Goal: Information Seeking & Learning: Learn about a topic

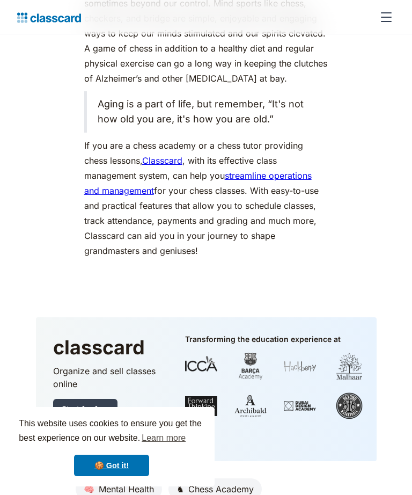
scroll to position [3114, 0]
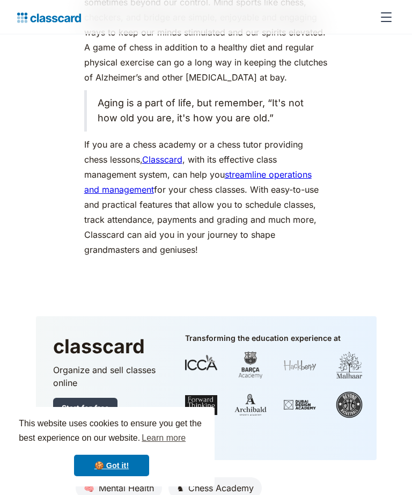
click at [161, 154] on link "Classcard" at bounding box center [162, 159] width 40 height 11
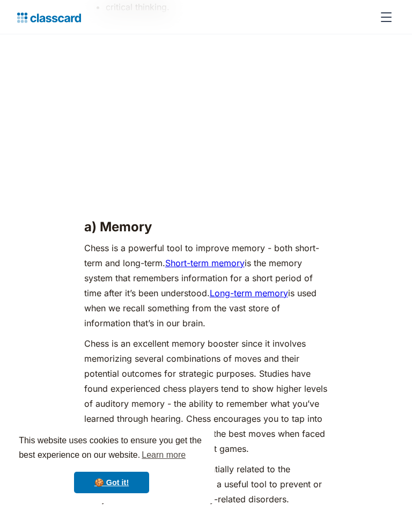
scroll to position [1263, 0]
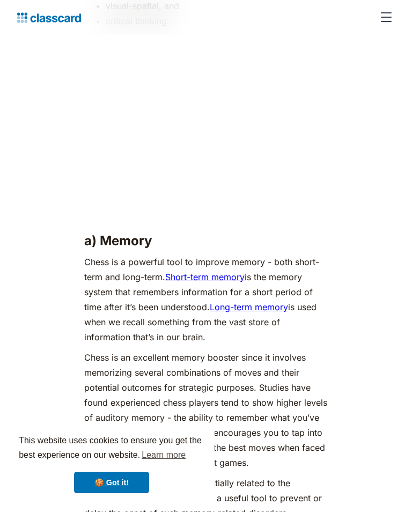
click at [220, 302] on link "Long-term memory" at bounding box center [249, 307] width 78 height 11
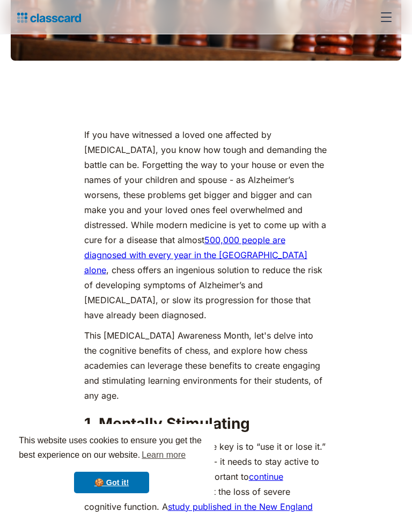
scroll to position [520, 0]
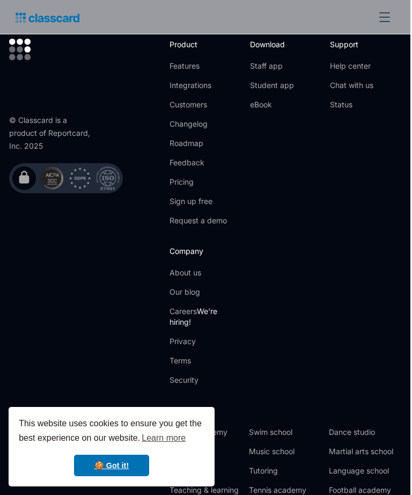
scroll to position [4145, 2]
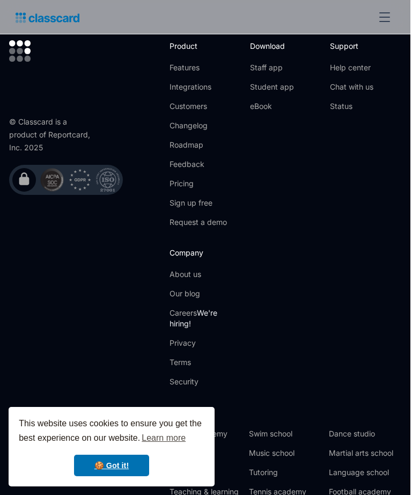
click at [253, 92] on link "Student app" at bounding box center [272, 87] width 44 height 11
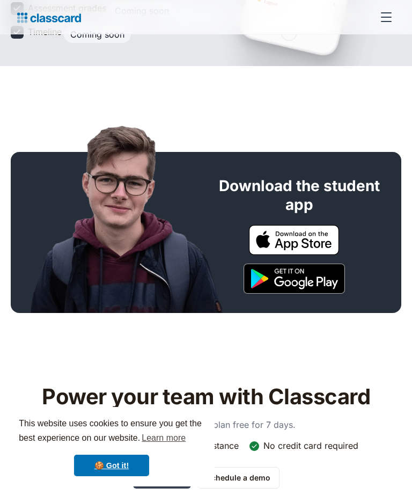
scroll to position [252, 0]
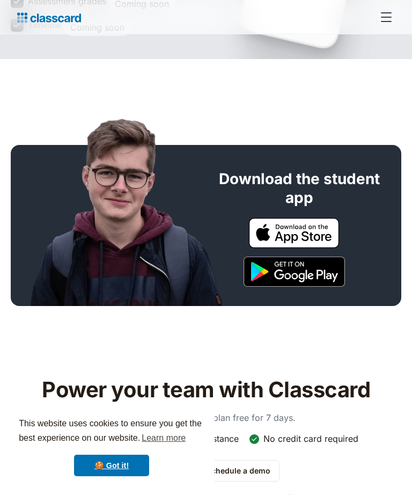
click at [261, 236] on img at bounding box center [294, 233] width 90 height 30
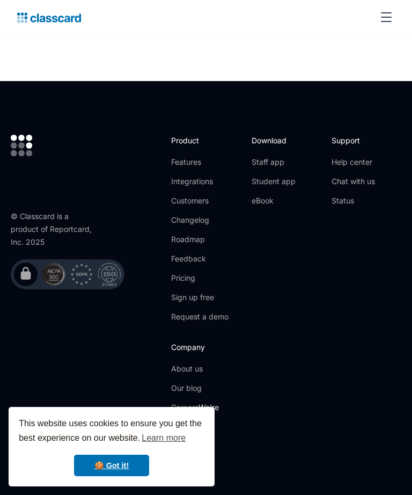
scroll to position [767, 0]
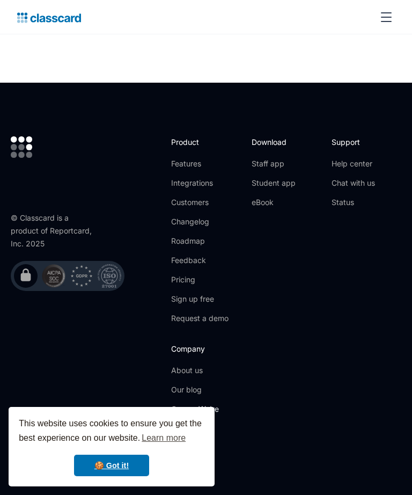
click at [255, 197] on link "eBook" at bounding box center [274, 202] width 44 height 11
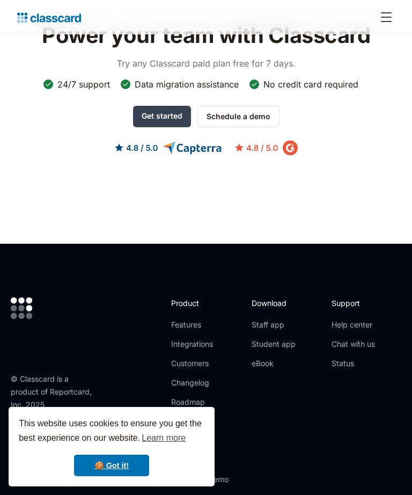
scroll to position [636, 0]
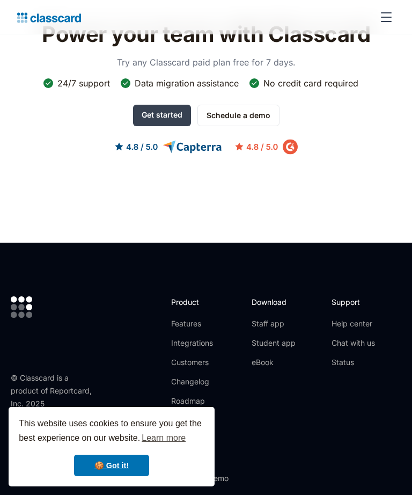
click at [255, 318] on link "Staff app" at bounding box center [274, 323] width 44 height 11
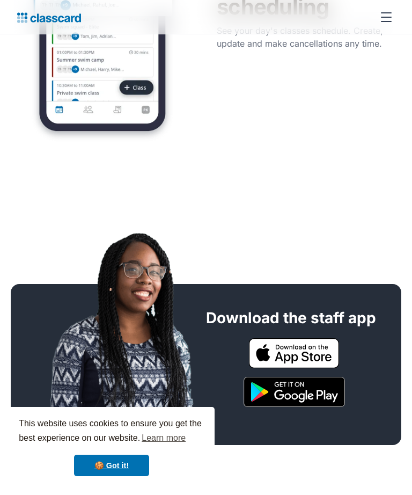
scroll to position [644, 0]
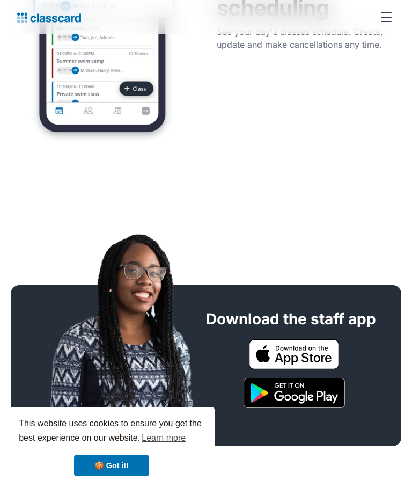
click at [262, 339] on img at bounding box center [294, 354] width 90 height 30
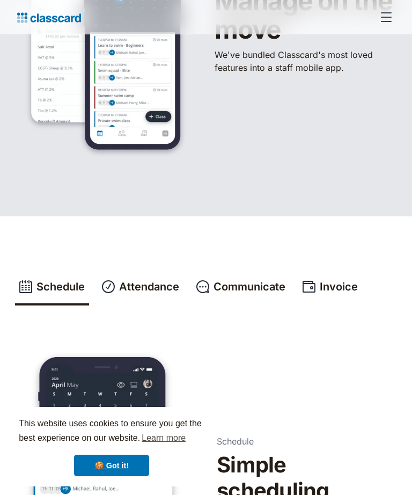
scroll to position [161, 0]
